Goal: Find specific page/section: Find specific page/section

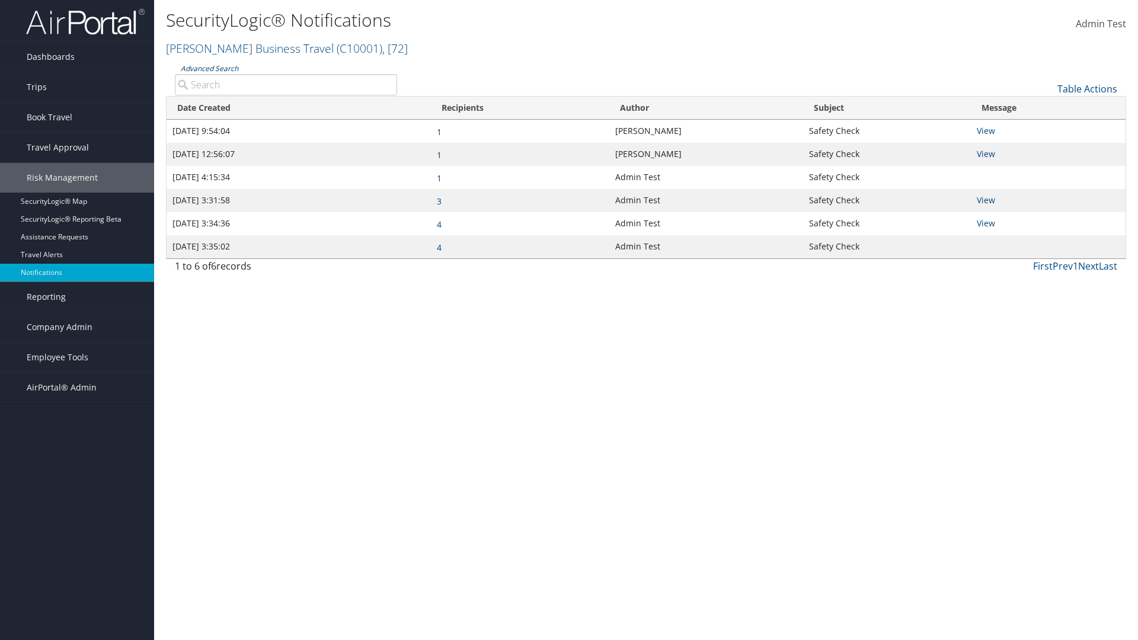
click at [209, 68] on link "Advanced Search" at bounding box center [210, 68] width 58 height 10
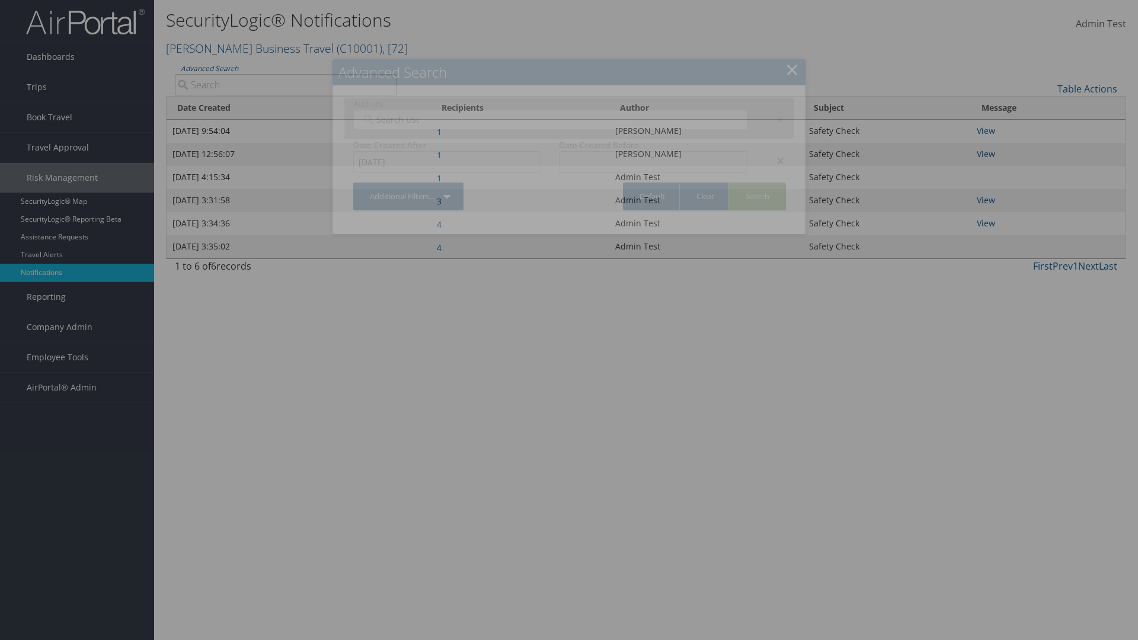
click at [775, 160] on div "×" at bounding box center [775, 161] width 37 height 14
click at [775, 119] on div "×" at bounding box center [775, 119] width 37 height 14
click at [409, 183] on link "Additional Filters..." at bounding box center [408, 197] width 110 height 28
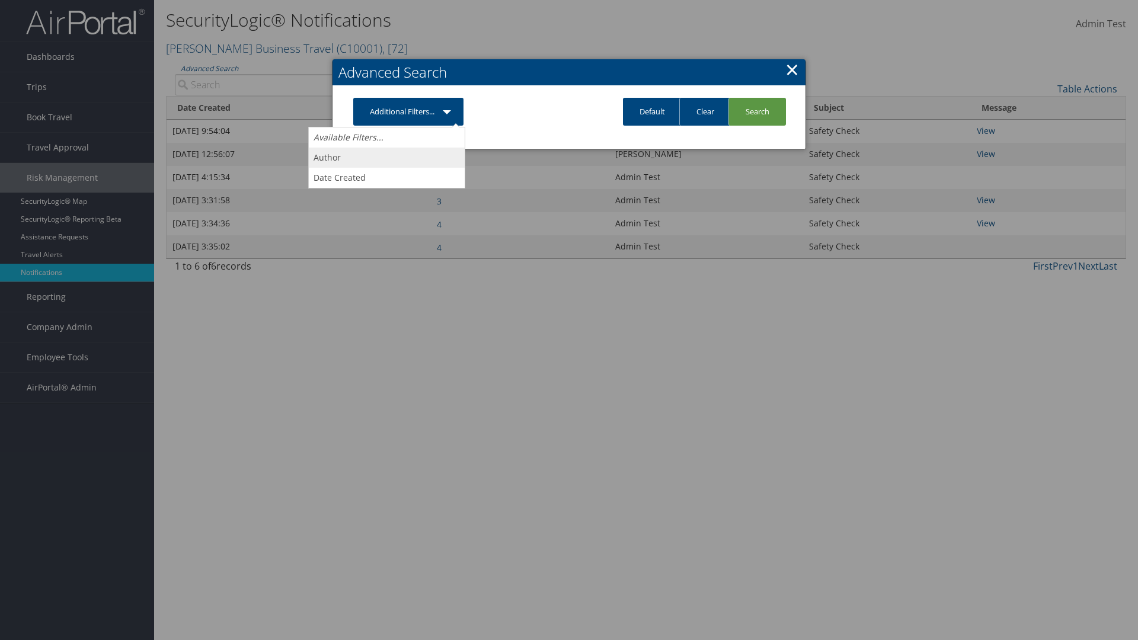
click at [387, 157] on link "Author" at bounding box center [387, 158] width 156 height 20
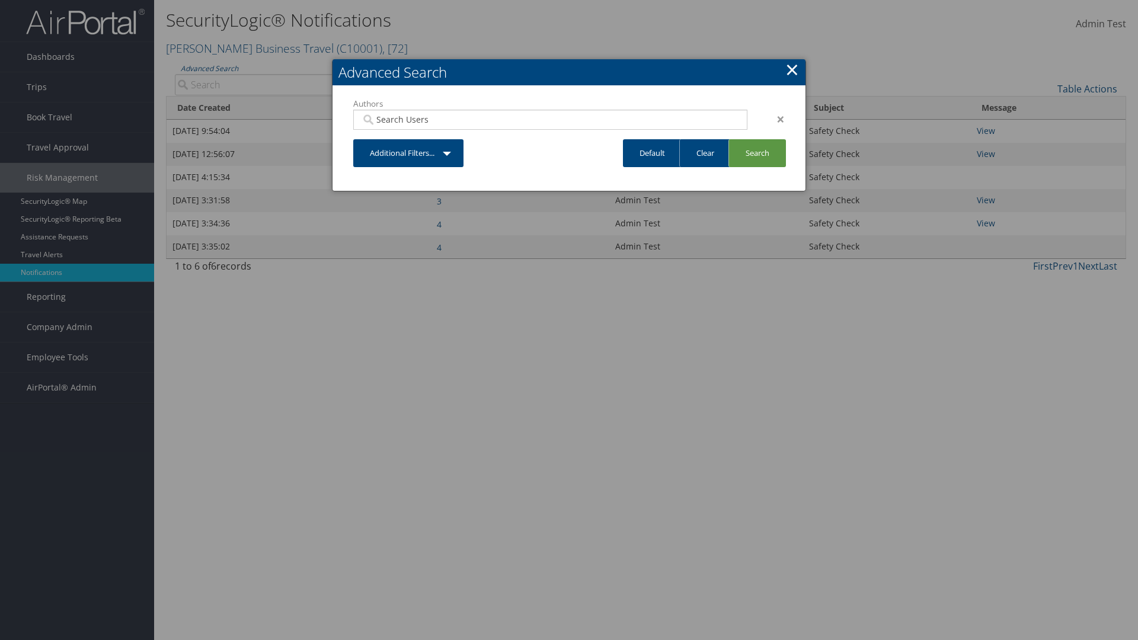
click at [409, 153] on link "Additional Filters..." at bounding box center [408, 153] width 110 height 28
click at [0, 0] on link "Date Created" at bounding box center [0, 0] width 0 height 0
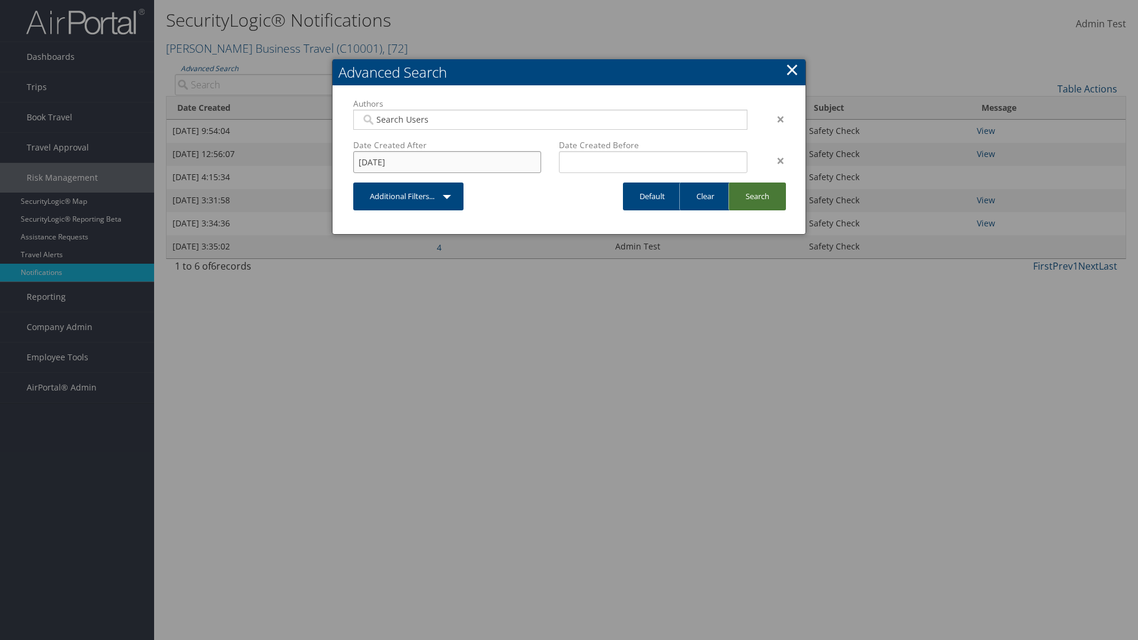
type input "[DATE]"
click at [757, 196] on link "Search" at bounding box center [758, 197] width 58 height 28
